Goal: Task Accomplishment & Management: Manage account settings

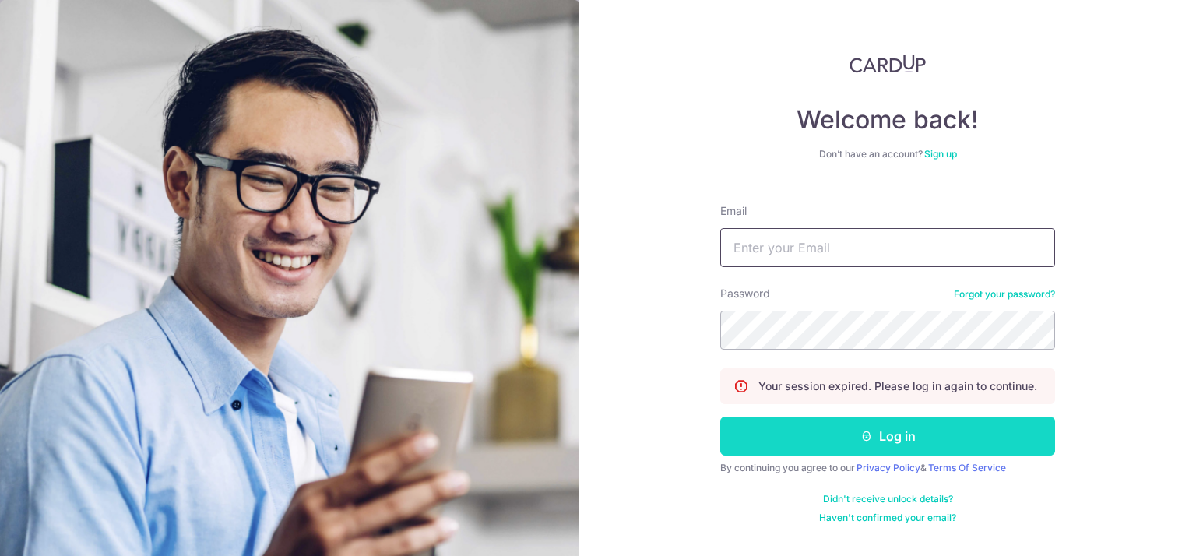
type input "[EMAIL_ADDRESS][DOMAIN_NAME]"
click at [900, 449] on button "Log in" at bounding box center [887, 436] width 335 height 39
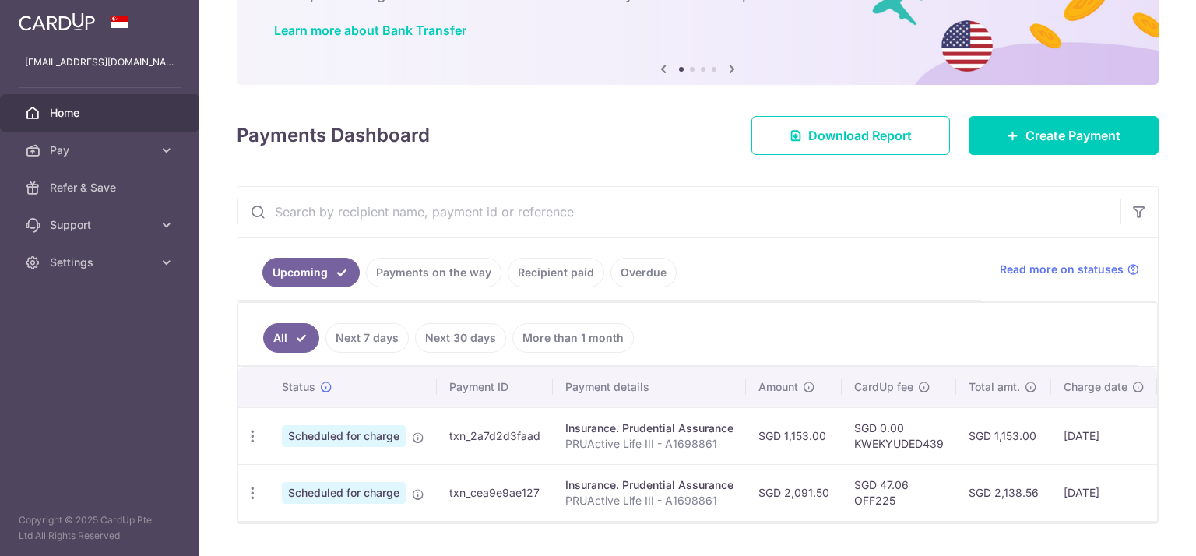
scroll to position [115, 0]
